Goal: Information Seeking & Learning: Check status

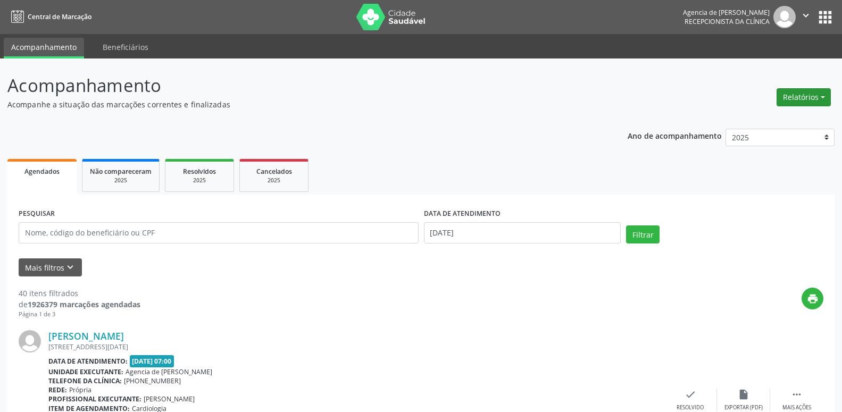
click at [811, 97] on button "Relatórios" at bounding box center [804, 97] width 54 height 18
click at [768, 119] on link "Agendamentos" at bounding box center [774, 120] width 114 height 15
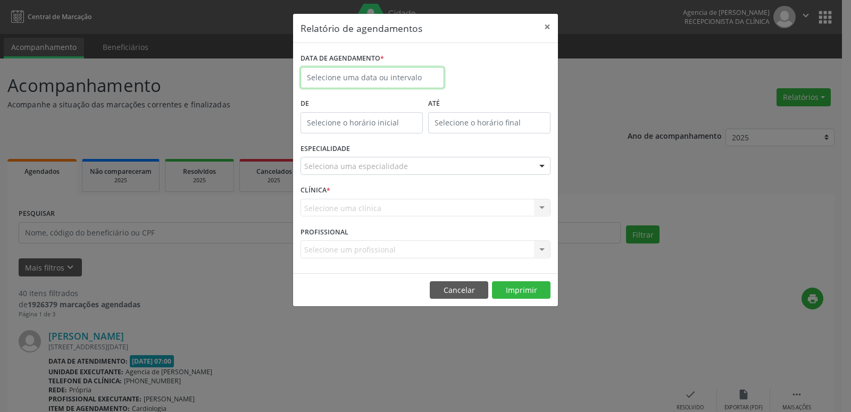
click at [326, 83] on input "text" at bounding box center [373, 77] width 144 height 21
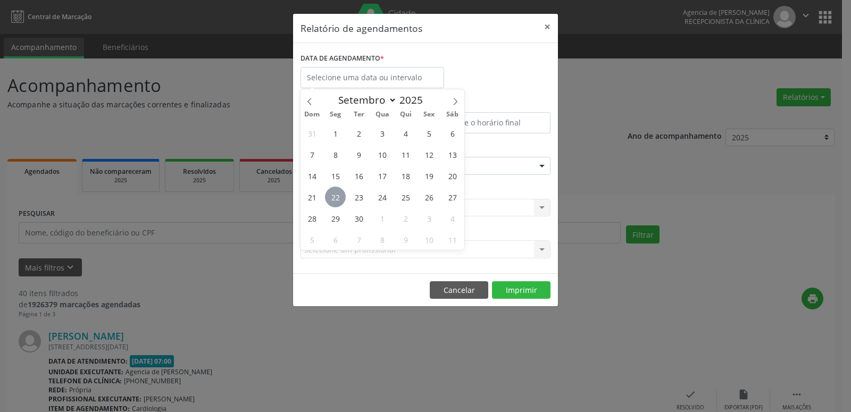
click at [337, 200] on span "22" at bounding box center [335, 197] width 21 height 21
type input "[DATE]"
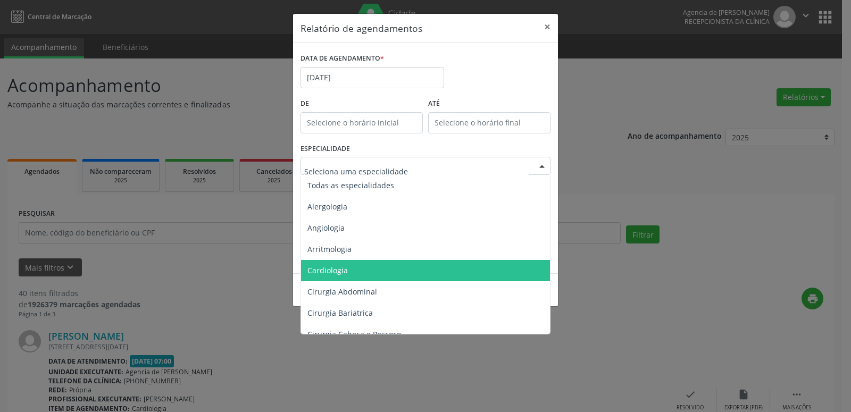
click at [354, 270] on span "Cardiologia" at bounding box center [426, 270] width 251 height 21
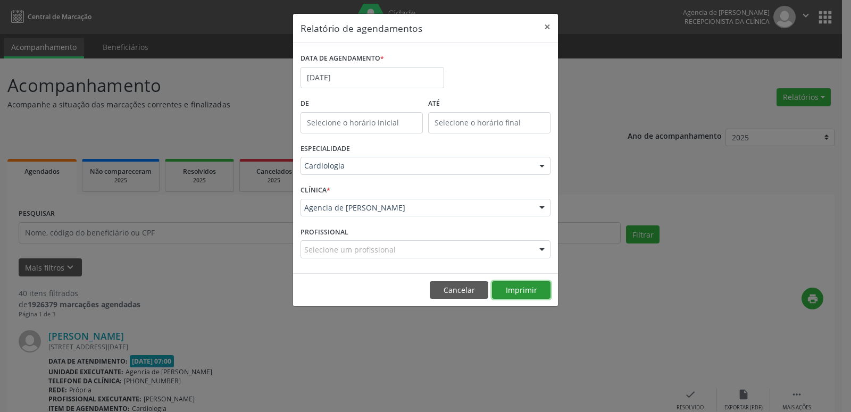
click at [525, 295] on button "Imprimir" at bounding box center [521, 290] width 59 height 18
click at [546, 30] on button "×" at bounding box center [547, 27] width 21 height 26
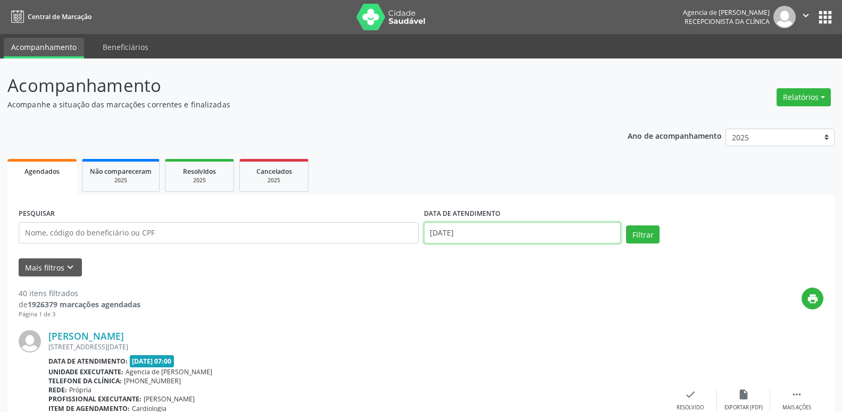
click at [528, 232] on input "[DATE]" at bounding box center [522, 232] width 197 height 21
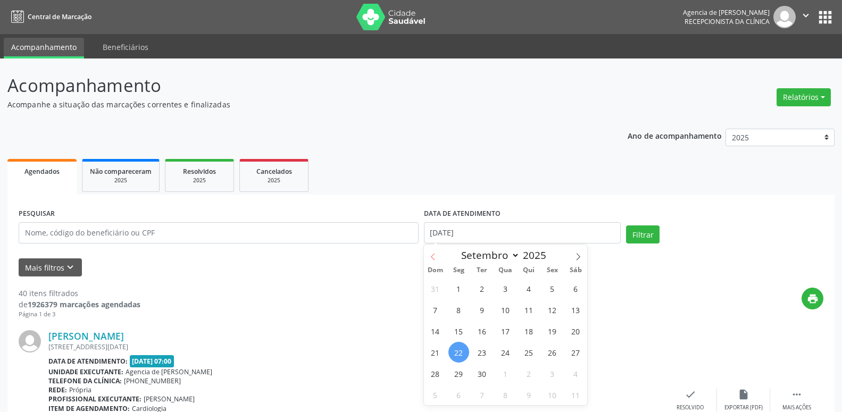
click at [435, 254] on icon at bounding box center [432, 256] width 7 height 7
select select "7"
click at [549, 289] on span "1" at bounding box center [552, 288] width 21 height 21
type input "[DATE]"
click at [574, 252] on span at bounding box center [578, 254] width 18 height 18
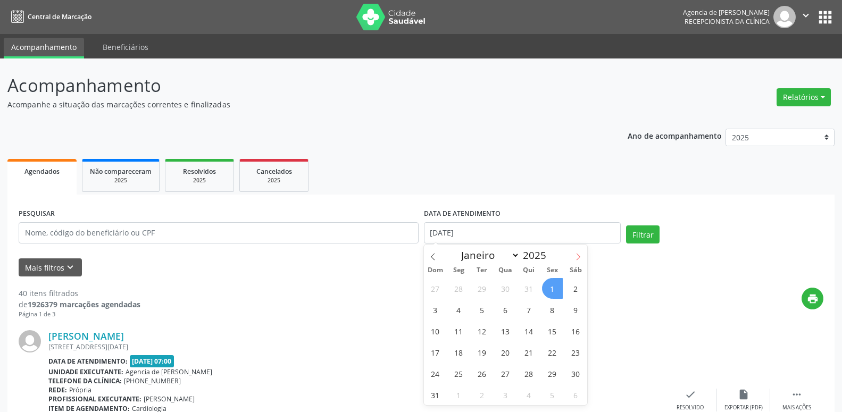
select select "8"
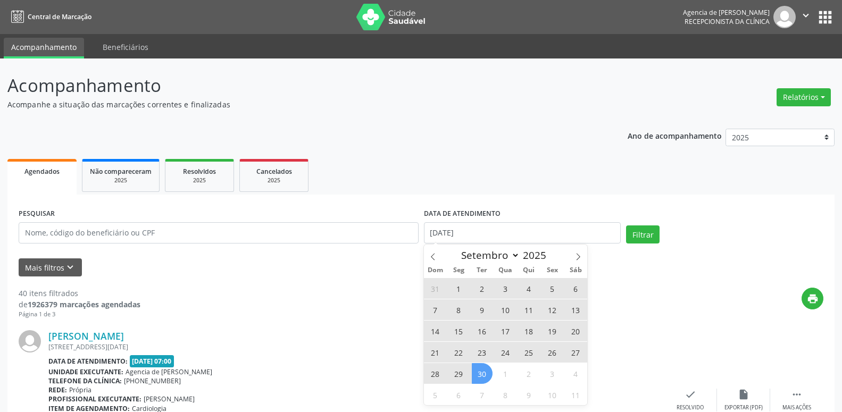
click at [488, 378] on span "30" at bounding box center [482, 373] width 21 height 21
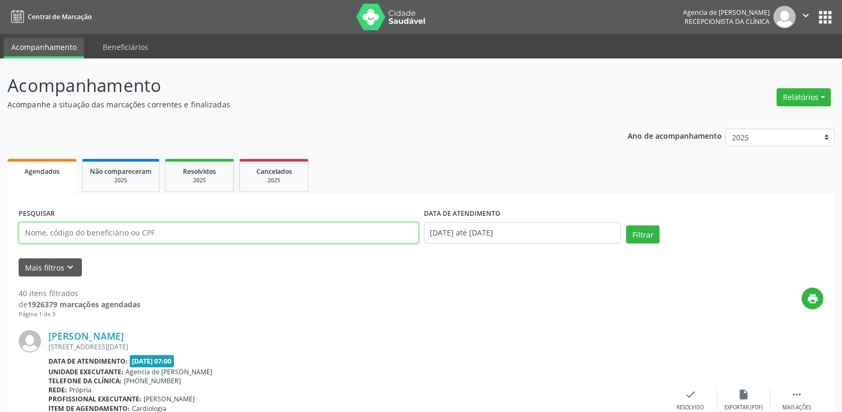
click at [161, 236] on input "text" at bounding box center [219, 232] width 400 height 21
type input "IOHANNA"
click at [626, 226] on button "Filtrar" at bounding box center [643, 235] width 34 height 18
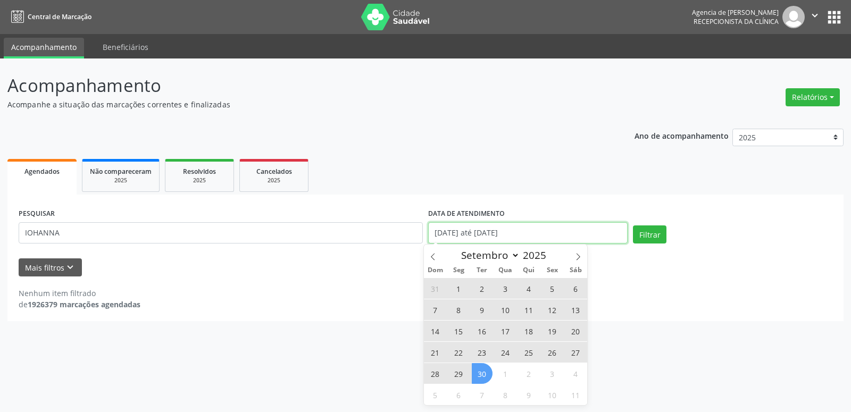
click at [548, 242] on input "[DATE] até [DATE]" at bounding box center [528, 232] width 200 height 21
click at [438, 260] on span at bounding box center [433, 254] width 18 height 18
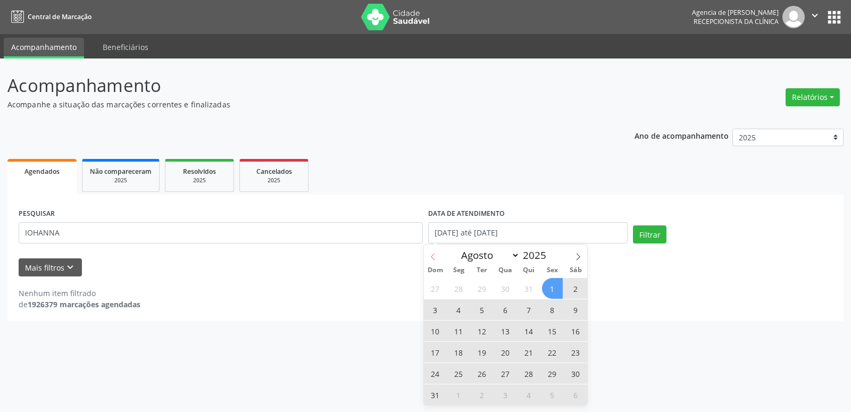
click at [438, 260] on span at bounding box center [433, 254] width 18 height 18
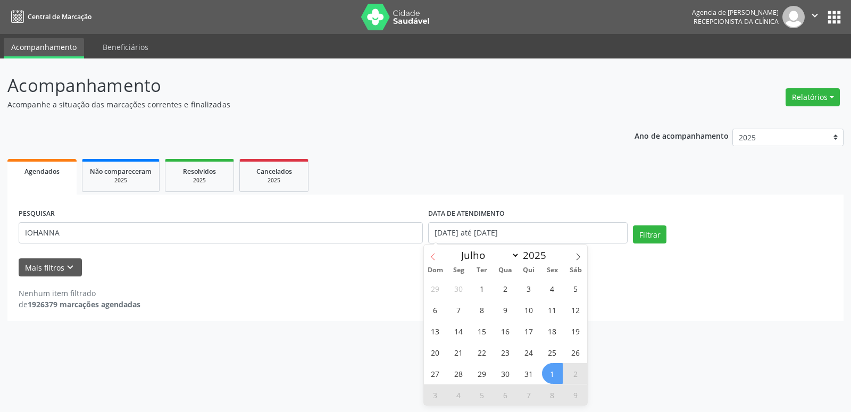
click at [438, 260] on span at bounding box center [433, 254] width 18 height 18
select select "5"
click at [426, 287] on span "1" at bounding box center [435, 288] width 21 height 21
type input "[DATE]"
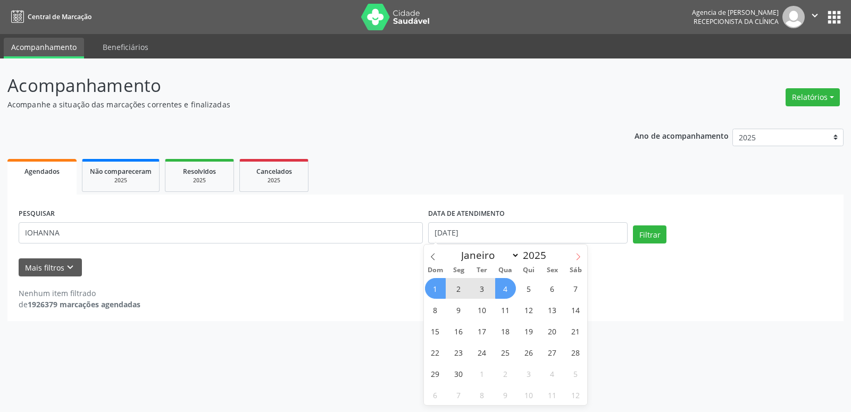
click at [577, 252] on span at bounding box center [578, 254] width 18 height 18
select select "8"
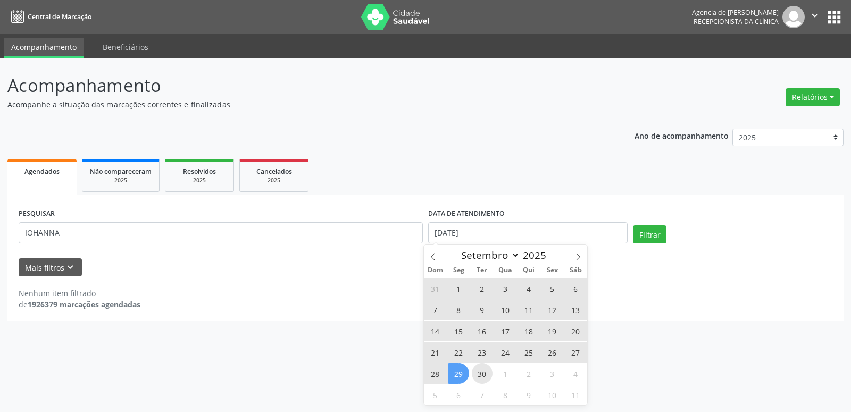
click at [478, 377] on span "30" at bounding box center [482, 373] width 21 height 21
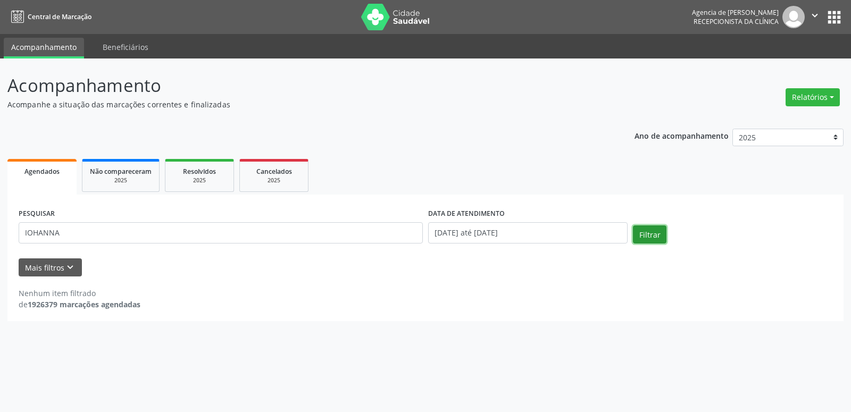
click at [645, 229] on button "Filtrar" at bounding box center [650, 235] width 34 height 18
click at [801, 97] on button "Relatórios" at bounding box center [813, 97] width 54 height 18
click at [781, 118] on link "Agendamentos" at bounding box center [783, 120] width 114 height 15
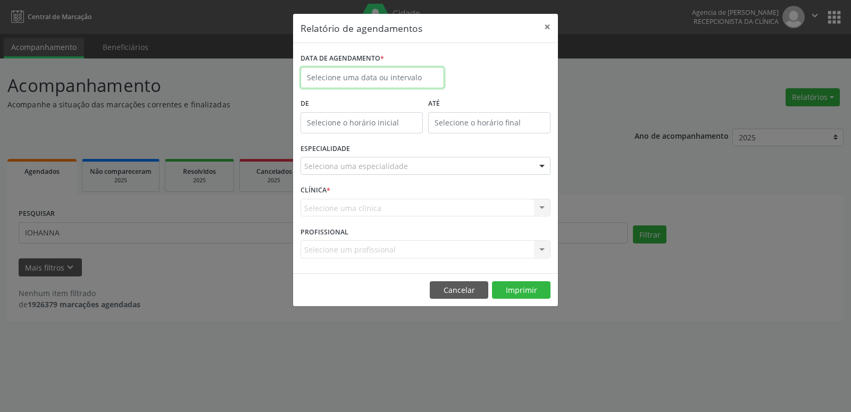
click at [395, 75] on input "text" at bounding box center [373, 77] width 144 height 21
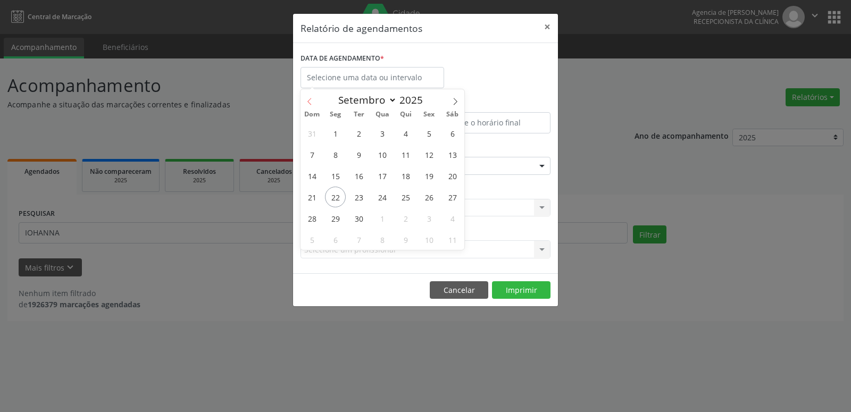
click at [306, 100] on icon at bounding box center [309, 101] width 7 height 7
select select "7"
click at [427, 138] on span "1" at bounding box center [429, 133] width 21 height 21
type input "[DATE]"
drag, startPoint x: 450, startPoint y: 106, endPoint x: 447, endPoint y: 113, distance: 7.9
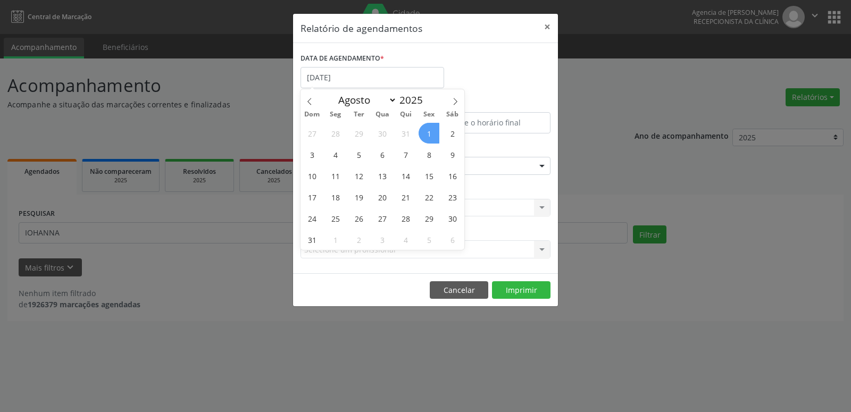
click at [450, 105] on span at bounding box center [455, 98] width 18 height 18
select select "8"
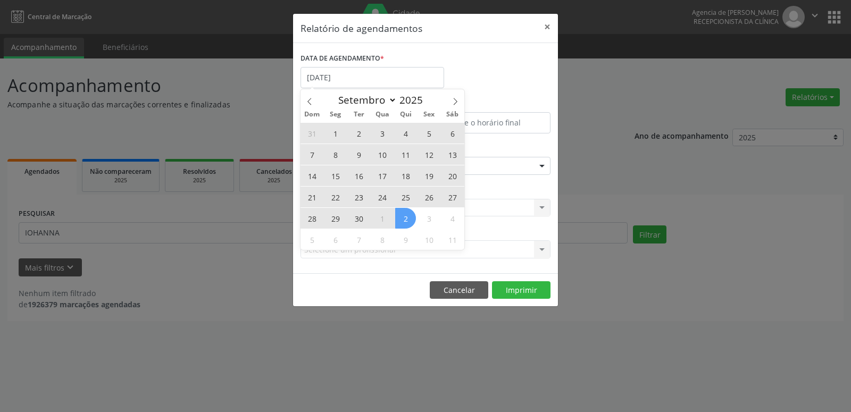
click at [409, 220] on span "2" at bounding box center [405, 218] width 21 height 21
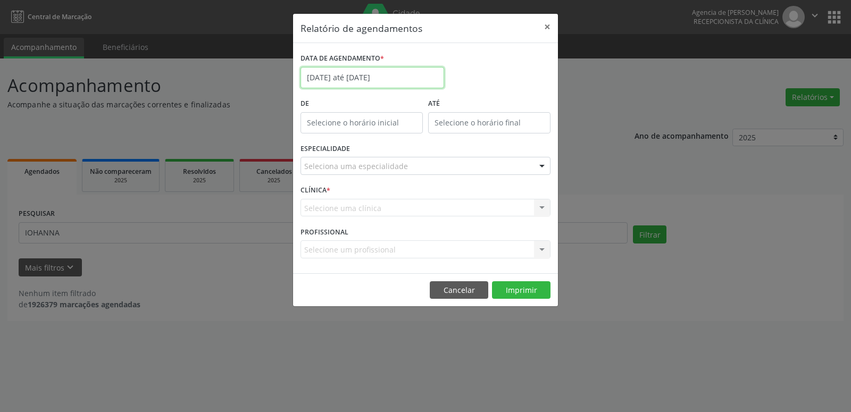
click at [388, 80] on input "[DATE] até [DATE]" at bounding box center [373, 77] width 144 height 21
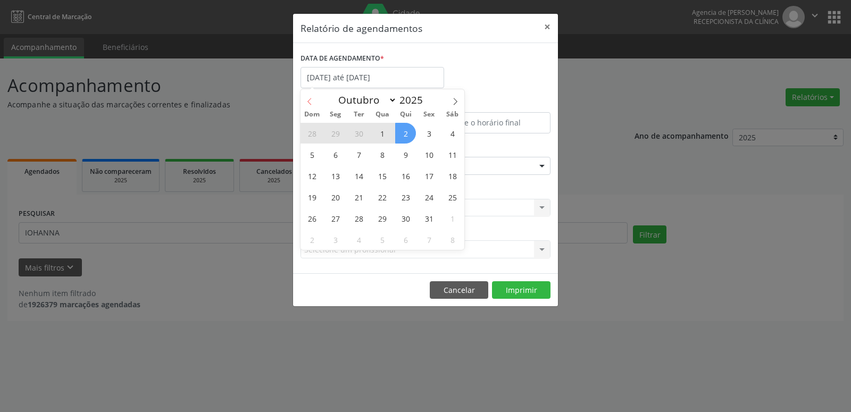
click at [309, 104] on icon at bounding box center [309, 101] width 7 height 7
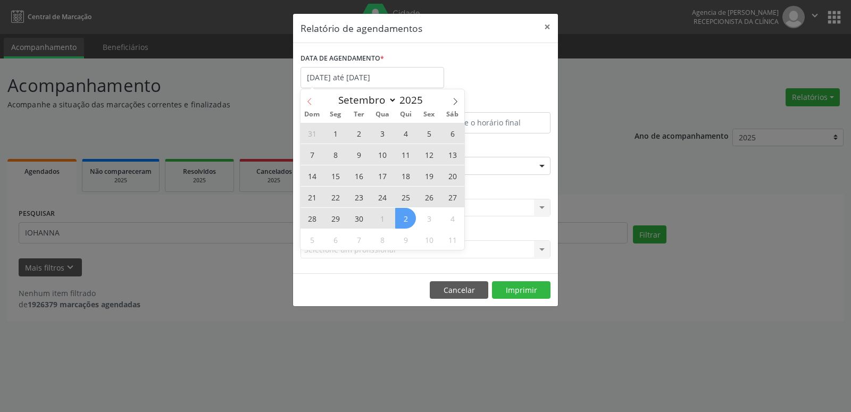
click at [309, 104] on icon at bounding box center [309, 101] width 7 height 7
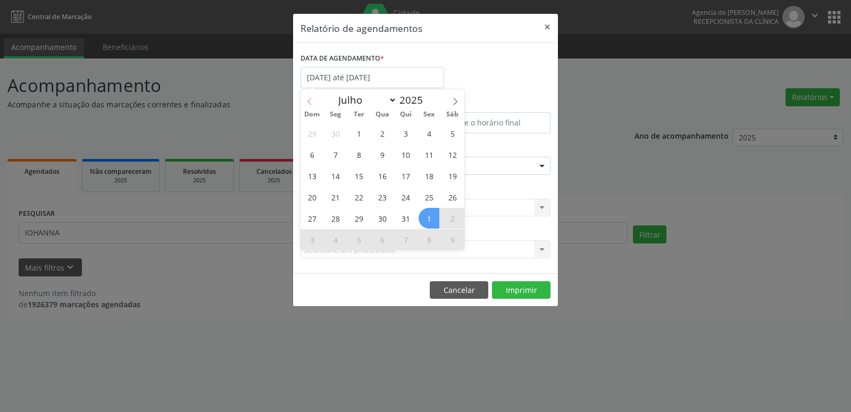
click at [310, 105] on icon at bounding box center [309, 101] width 7 height 7
select select "5"
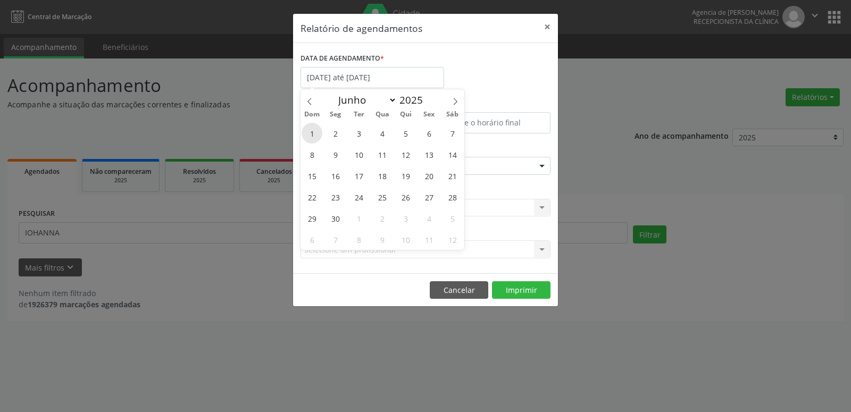
click at [312, 132] on span "1" at bounding box center [312, 133] width 21 height 21
type input "[DATE]"
click at [456, 102] on icon at bounding box center [455, 101] width 7 height 7
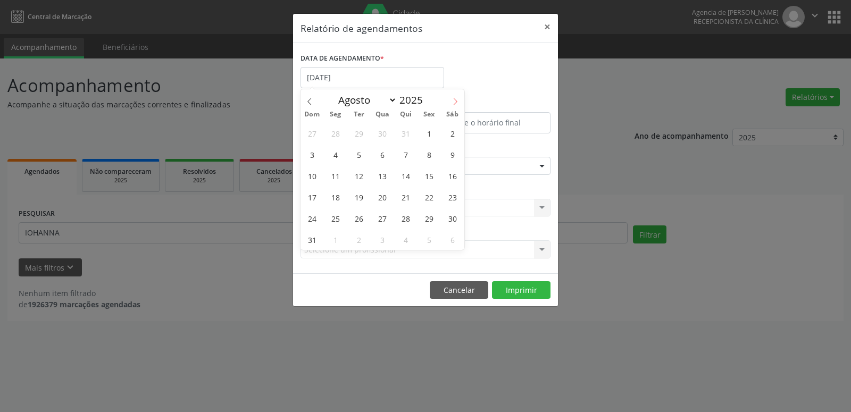
select select "8"
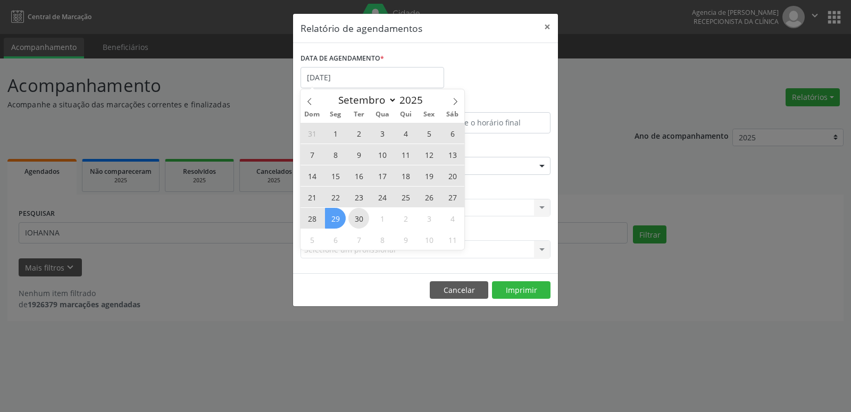
click at [350, 222] on span "30" at bounding box center [359, 218] width 21 height 21
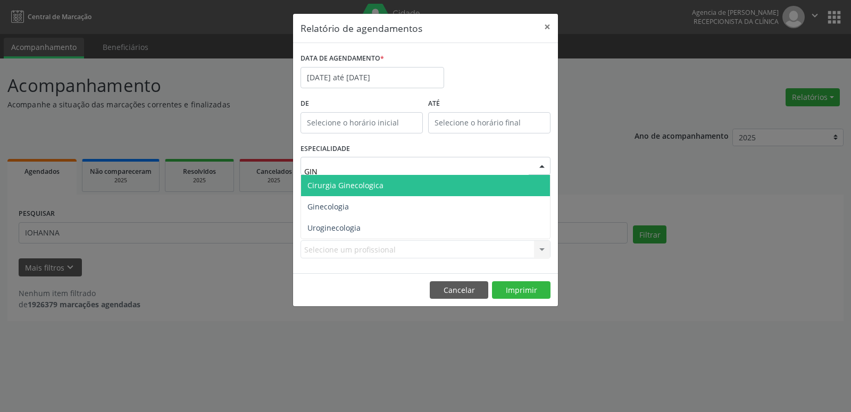
type input "GINE"
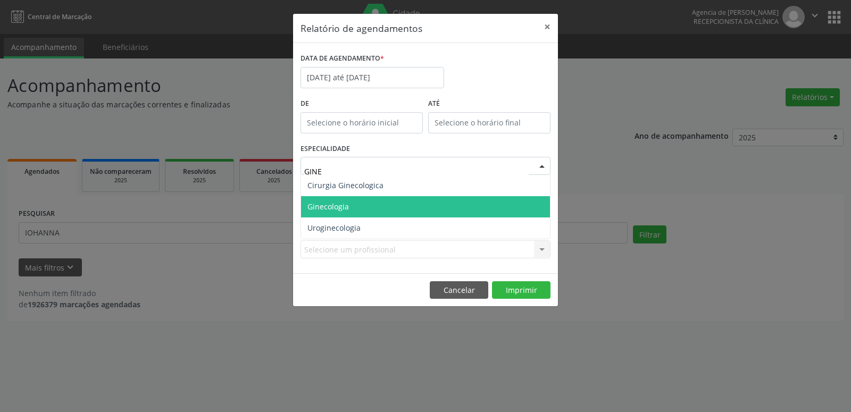
click at [377, 204] on span "Ginecologia" at bounding box center [425, 206] width 249 height 21
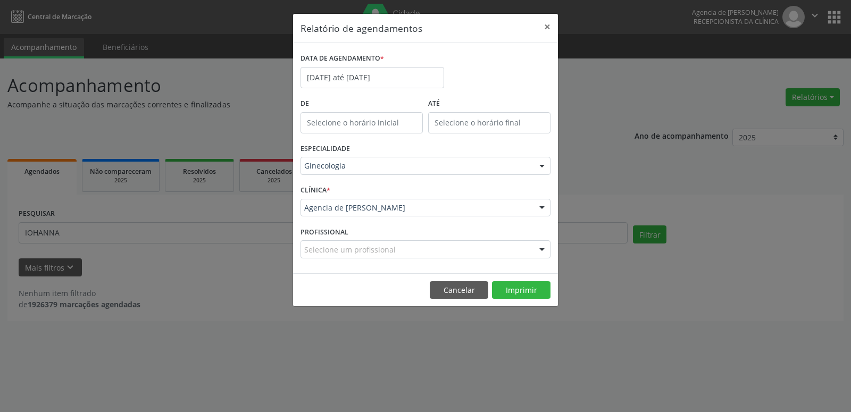
click at [412, 214] on div "Agencia de [PERSON_NAME]" at bounding box center [426, 208] width 250 height 18
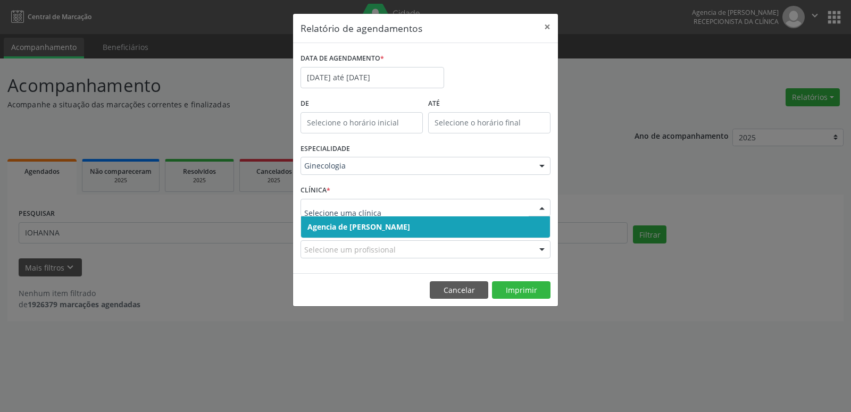
click at [415, 231] on span "Agencia de [PERSON_NAME]" at bounding box center [425, 227] width 249 height 21
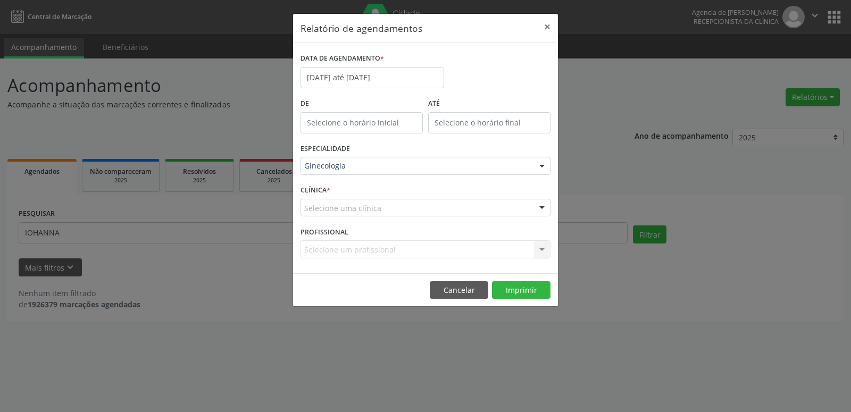
click at [415, 219] on div "CLÍNICA * Selecione uma clínica Agencia de [PERSON_NAME] resultado encontrado p…" at bounding box center [425, 204] width 255 height 42
drag, startPoint x: 408, startPoint y: 212, endPoint x: 409, endPoint y: 222, distance: 10.2
click at [409, 212] on div "Selecione uma clínica" at bounding box center [426, 208] width 250 height 18
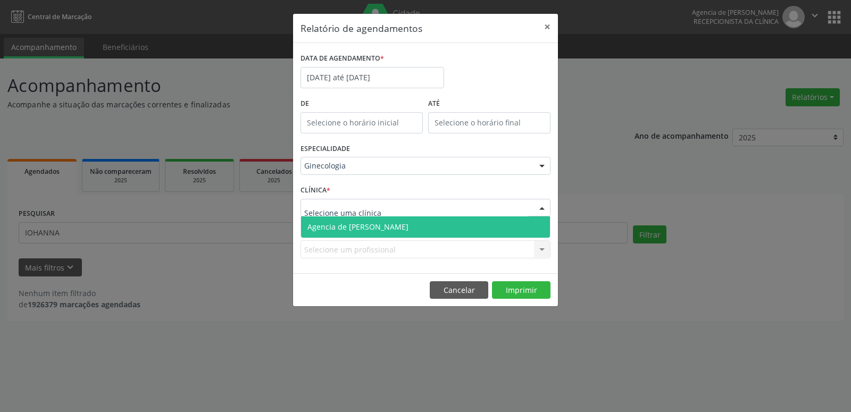
click at [392, 237] on span "Agencia de [PERSON_NAME]" at bounding box center [425, 227] width 249 height 21
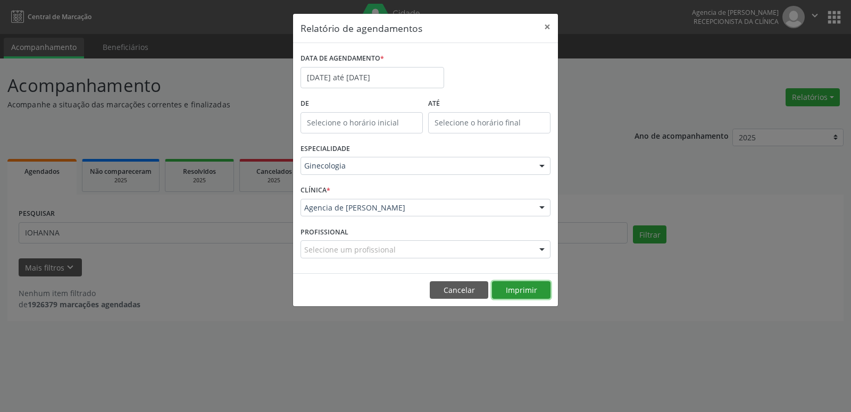
click at [520, 294] on button "Imprimir" at bounding box center [521, 290] width 59 height 18
click at [670, 129] on div "Relatório de agendamentos × DATA DE AGENDAMENTO * [DATE] até [DATE] De ATÉ ESPE…" at bounding box center [425, 206] width 851 height 412
click at [547, 28] on button "×" at bounding box center [547, 27] width 21 height 26
